Goal: Transaction & Acquisition: Download file/media

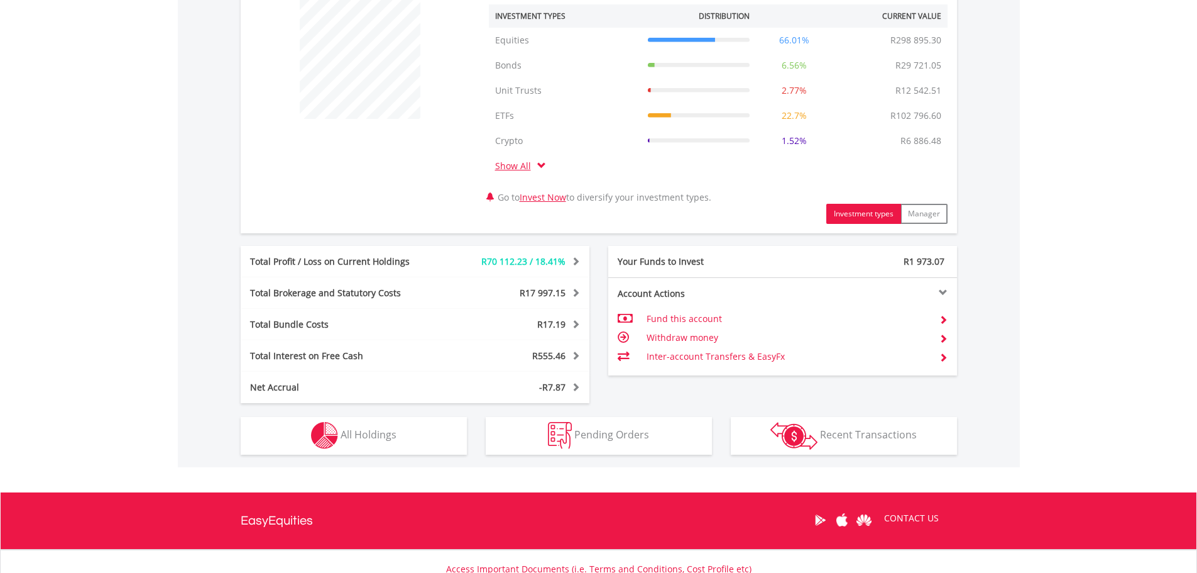
scroll to position [591, 0]
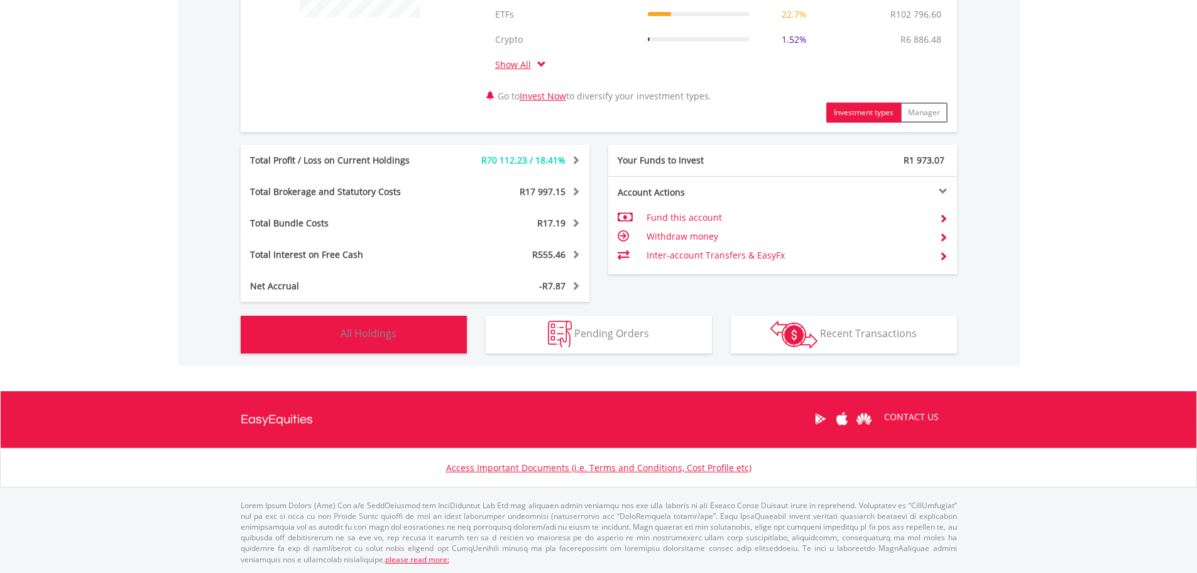
click at [417, 320] on button "Holdings All Holdings" at bounding box center [354, 334] width 226 height 38
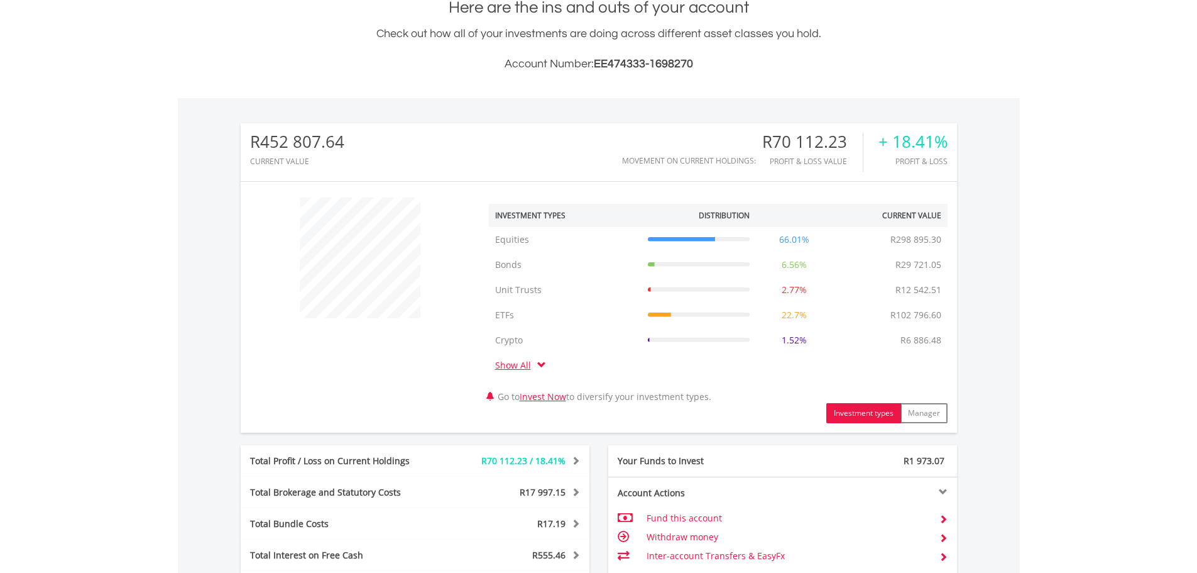
scroll to position [0, 0]
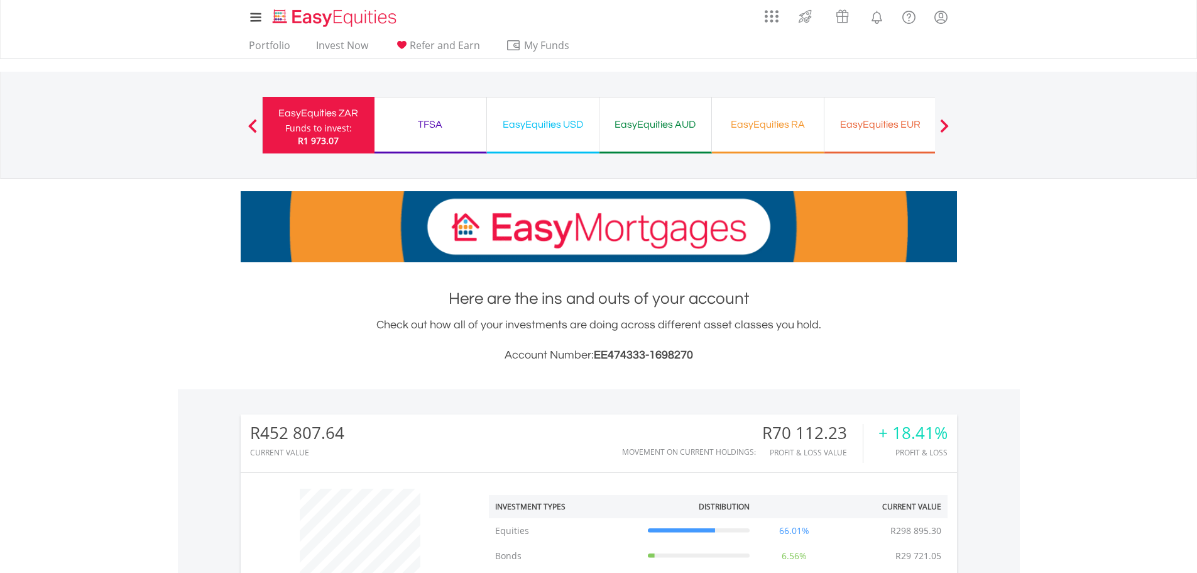
click at [549, 130] on div "EasyEquities USD" at bounding box center [543, 125] width 97 height 18
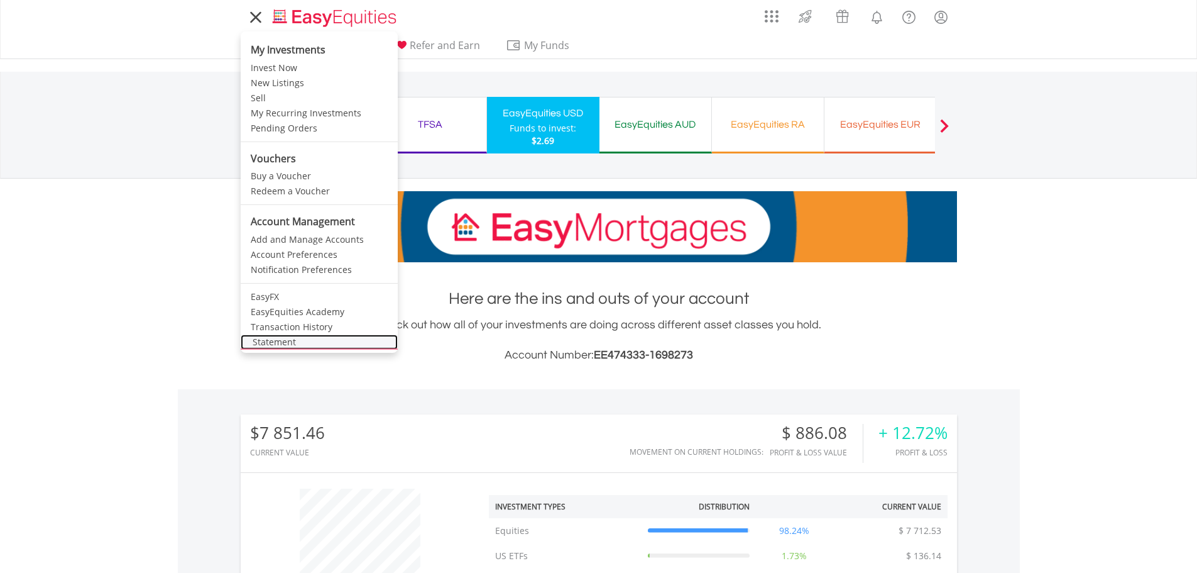
click at [287, 336] on link "Statement" at bounding box center [319, 341] width 157 height 15
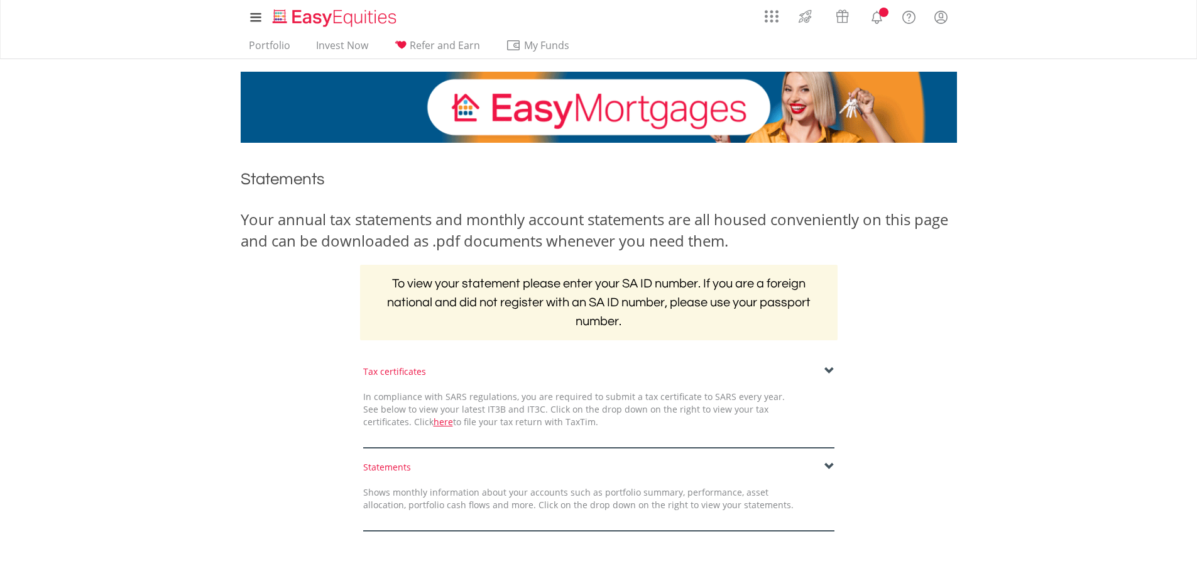
scroll to position [189, 0]
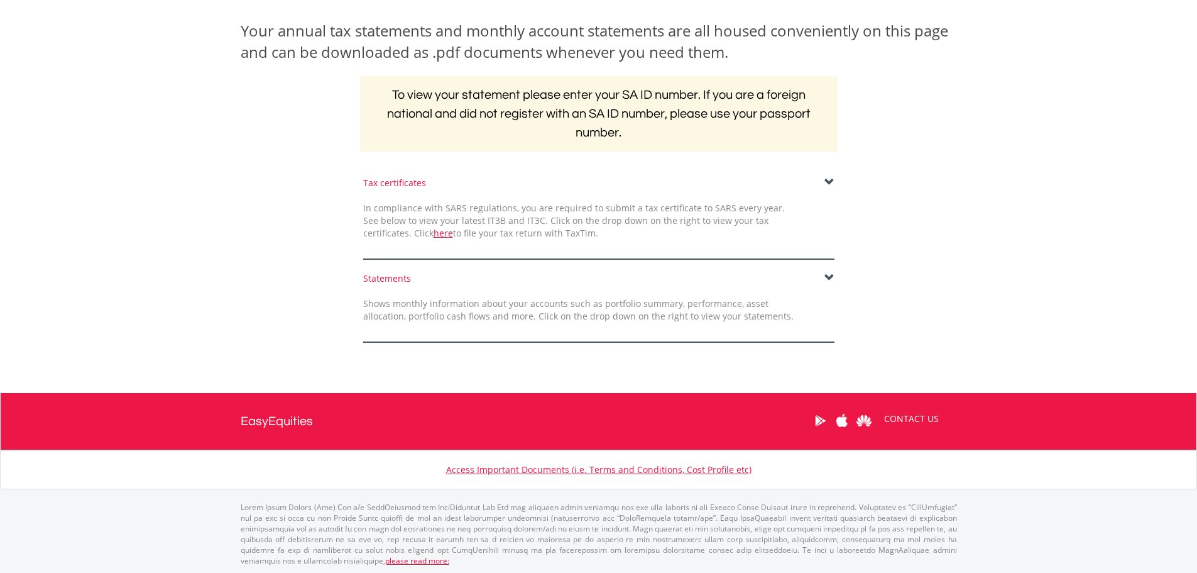
click at [403, 278] on div "Statements" at bounding box center [598, 278] width 471 height 13
click at [833, 273] on span at bounding box center [830, 278] width 10 height 10
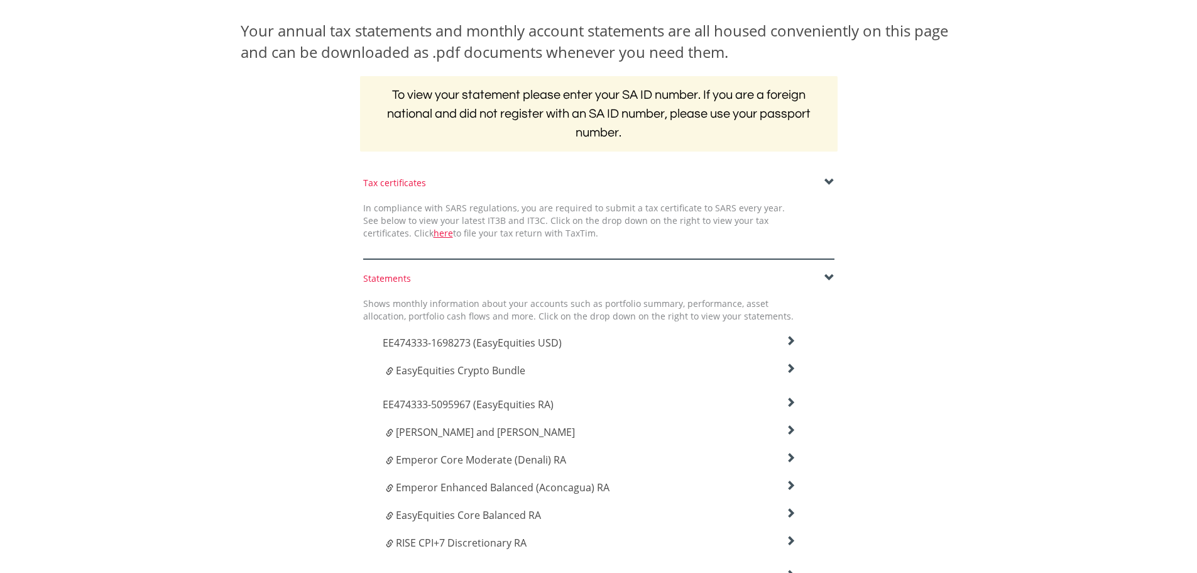
click at [512, 343] on span "EE474333-1698273 (EasyEquities USD)" at bounding box center [472, 343] width 179 height 14
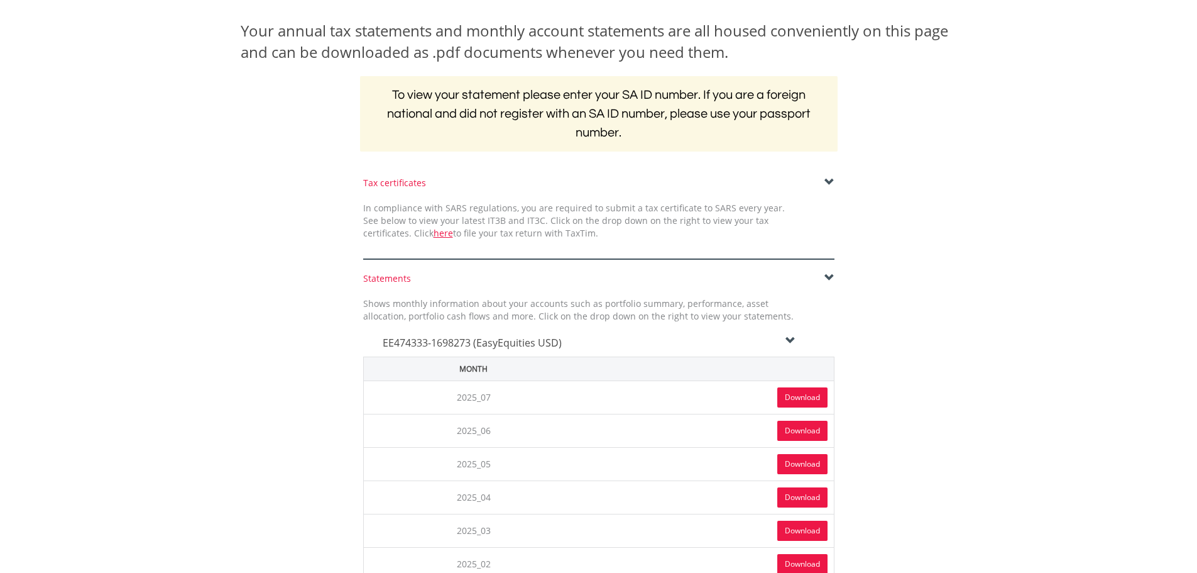
click at [778, 398] on link "Download" at bounding box center [802, 397] width 50 height 20
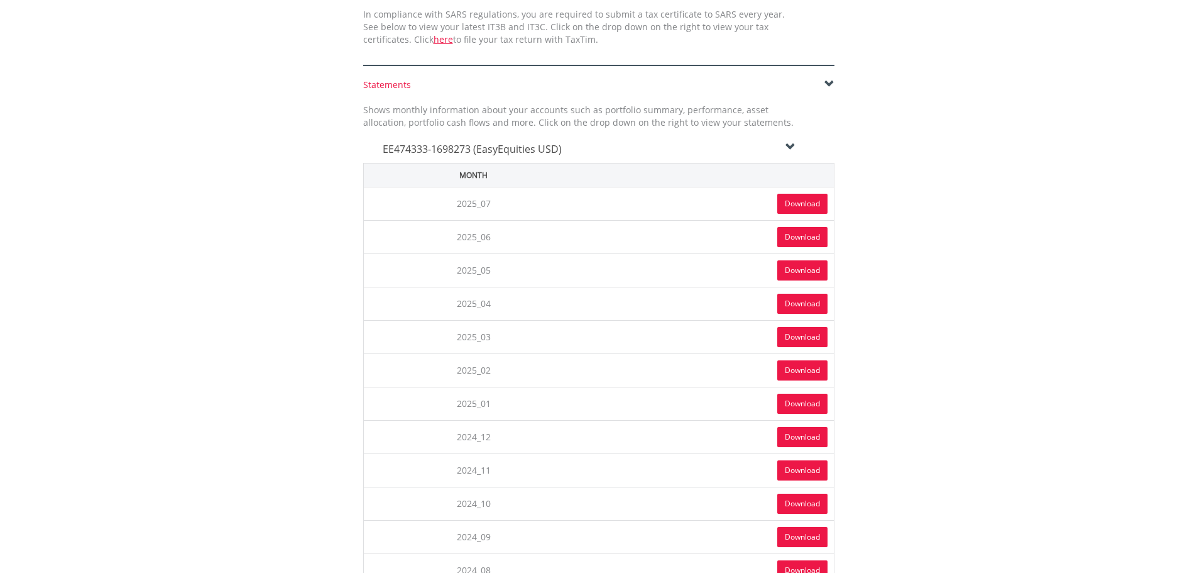
scroll to position [377, 0]
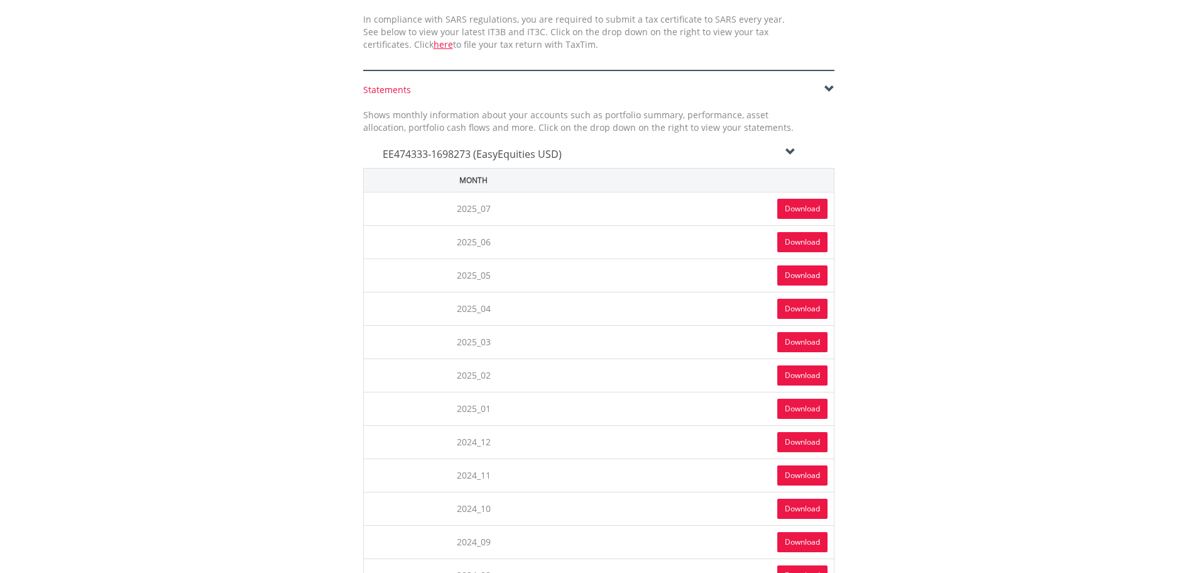
click at [798, 151] on div "EE474333-1698273 (EasyEquities USD)" at bounding box center [589, 151] width 432 height 34
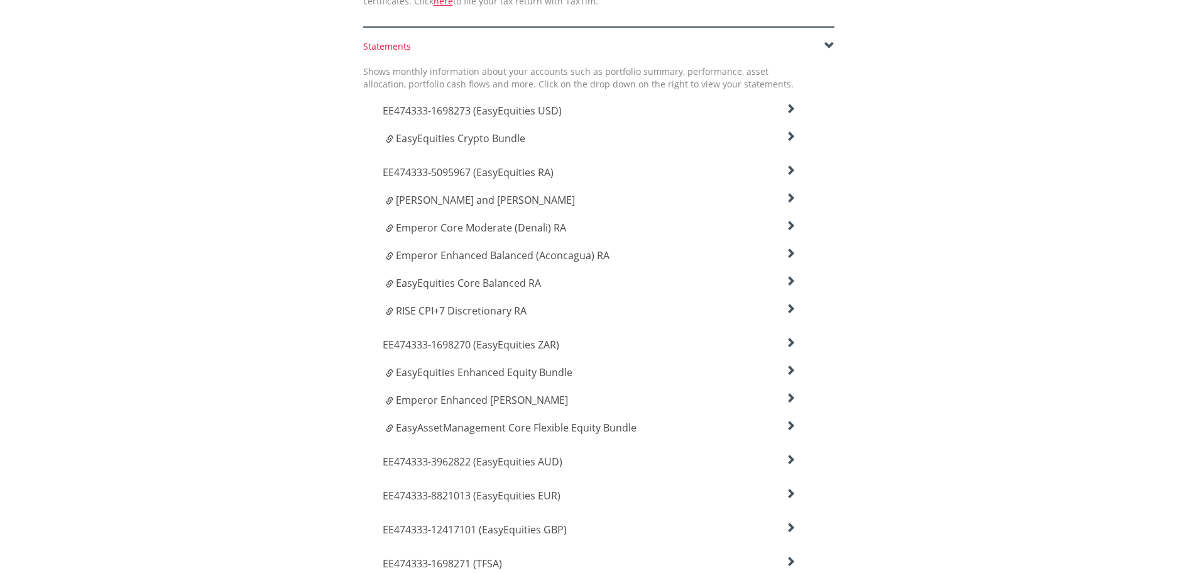
scroll to position [503, 0]
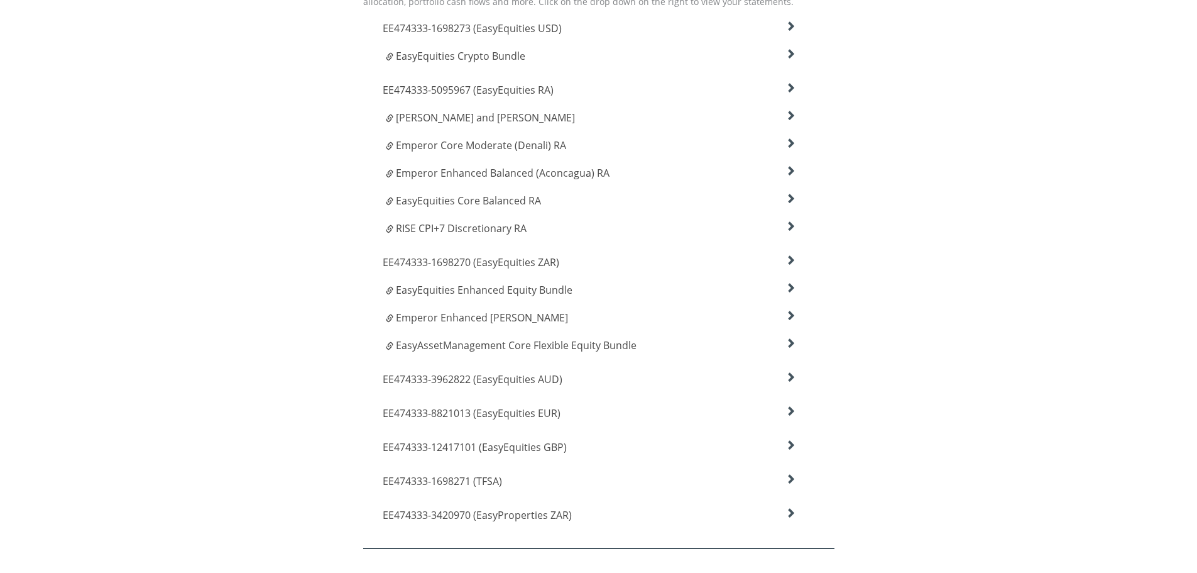
click at [527, 35] on span "EE474333-1698270 (EasyEquities ZAR)" at bounding box center [472, 28] width 179 height 14
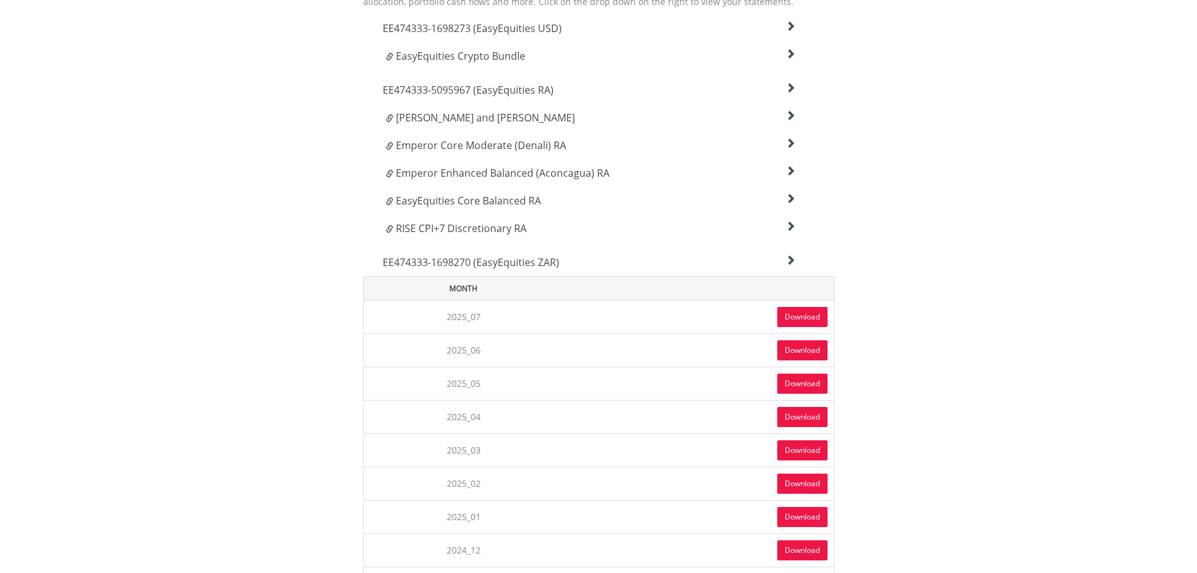
click at [793, 318] on link "Download" at bounding box center [802, 317] width 50 height 20
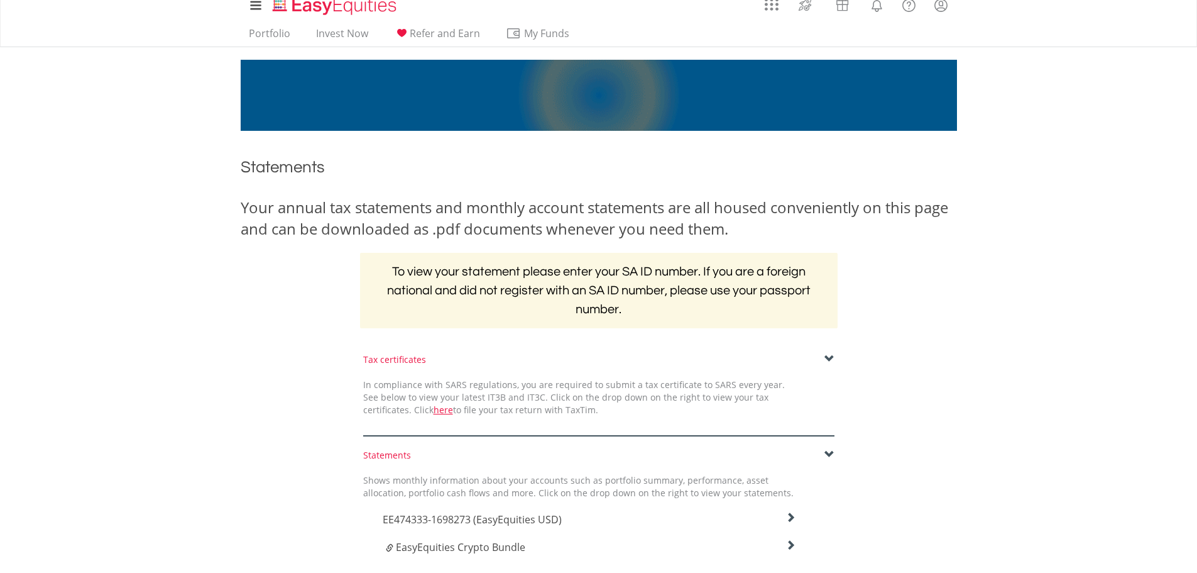
scroll to position [0, 0]
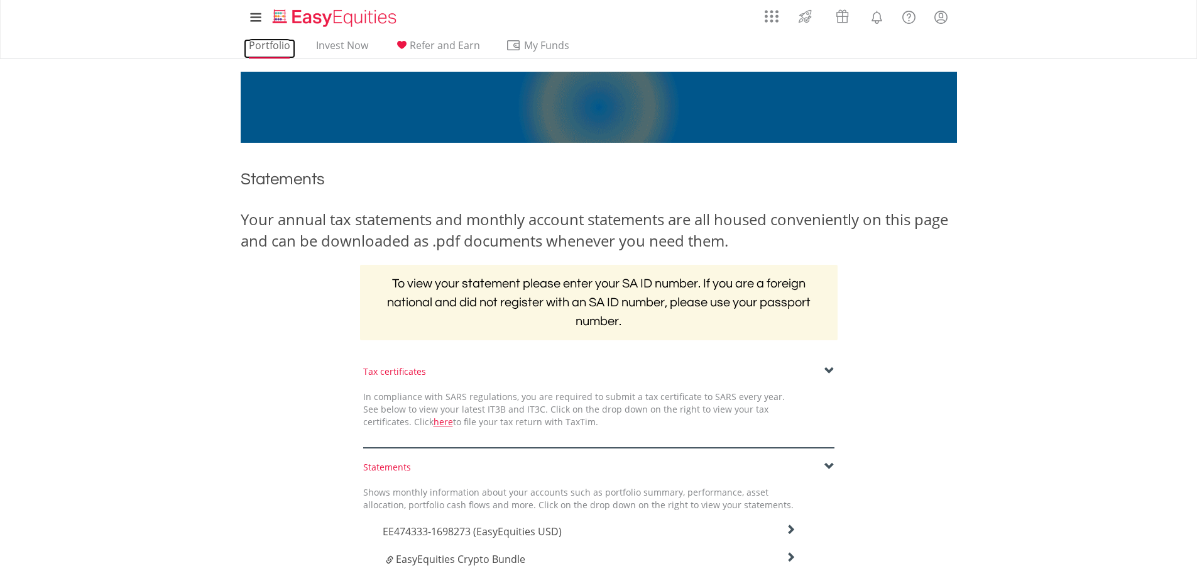
click at [281, 41] on link "Portfolio" at bounding box center [270, 48] width 52 height 19
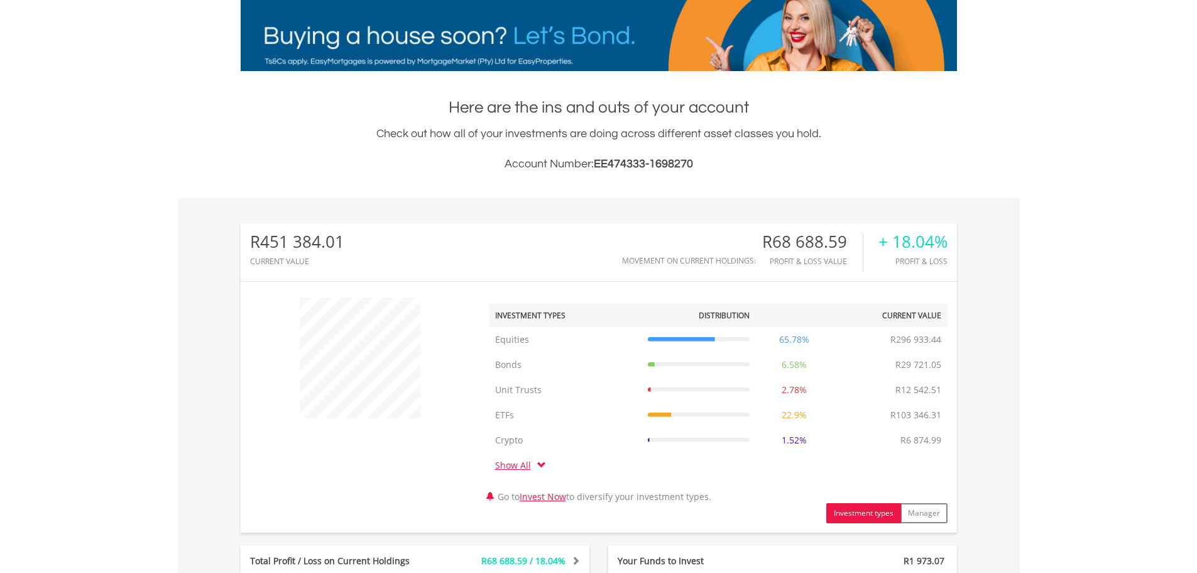
scroll to position [440, 0]
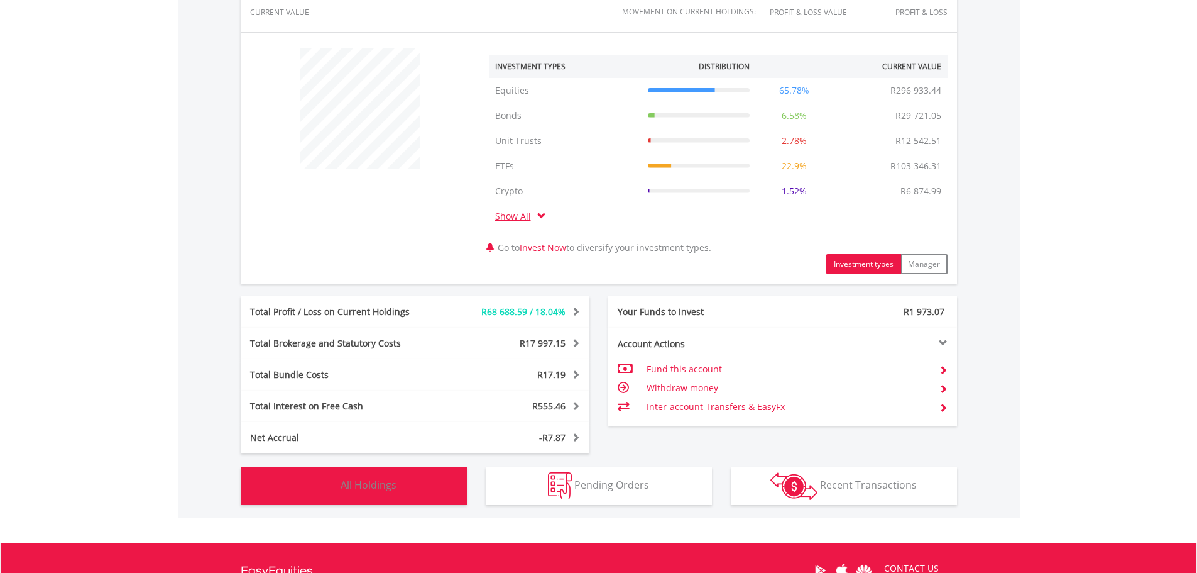
click at [374, 489] on span "All Holdings" at bounding box center [369, 485] width 56 height 14
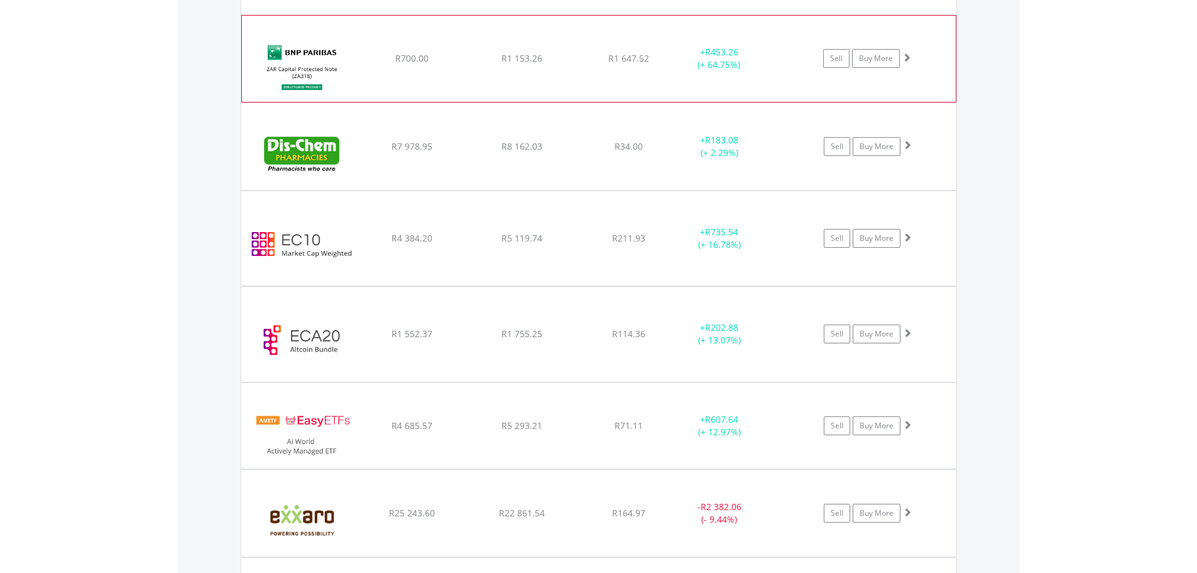
scroll to position [1234, 0]
